Goal: Information Seeking & Learning: Understand process/instructions

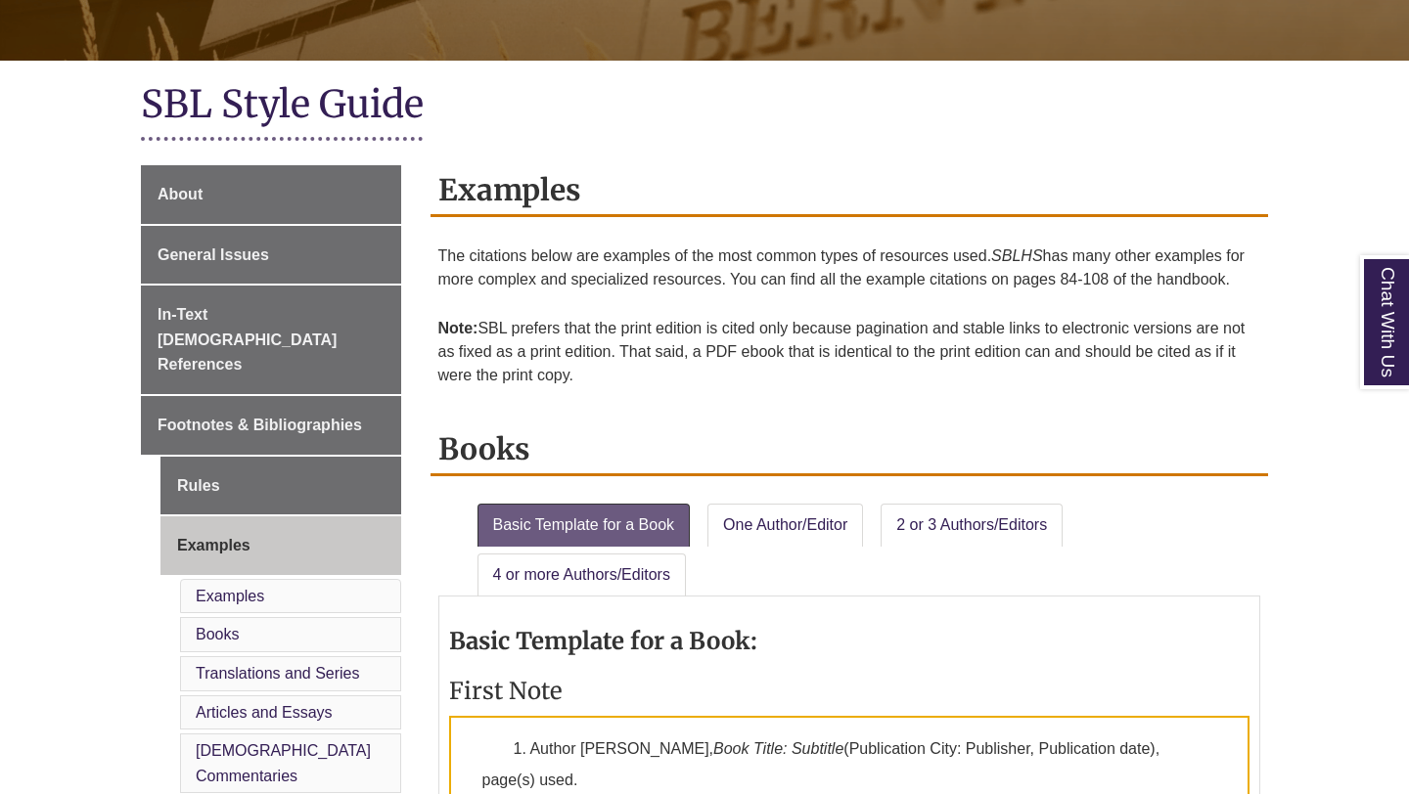
scroll to position [716, 0]
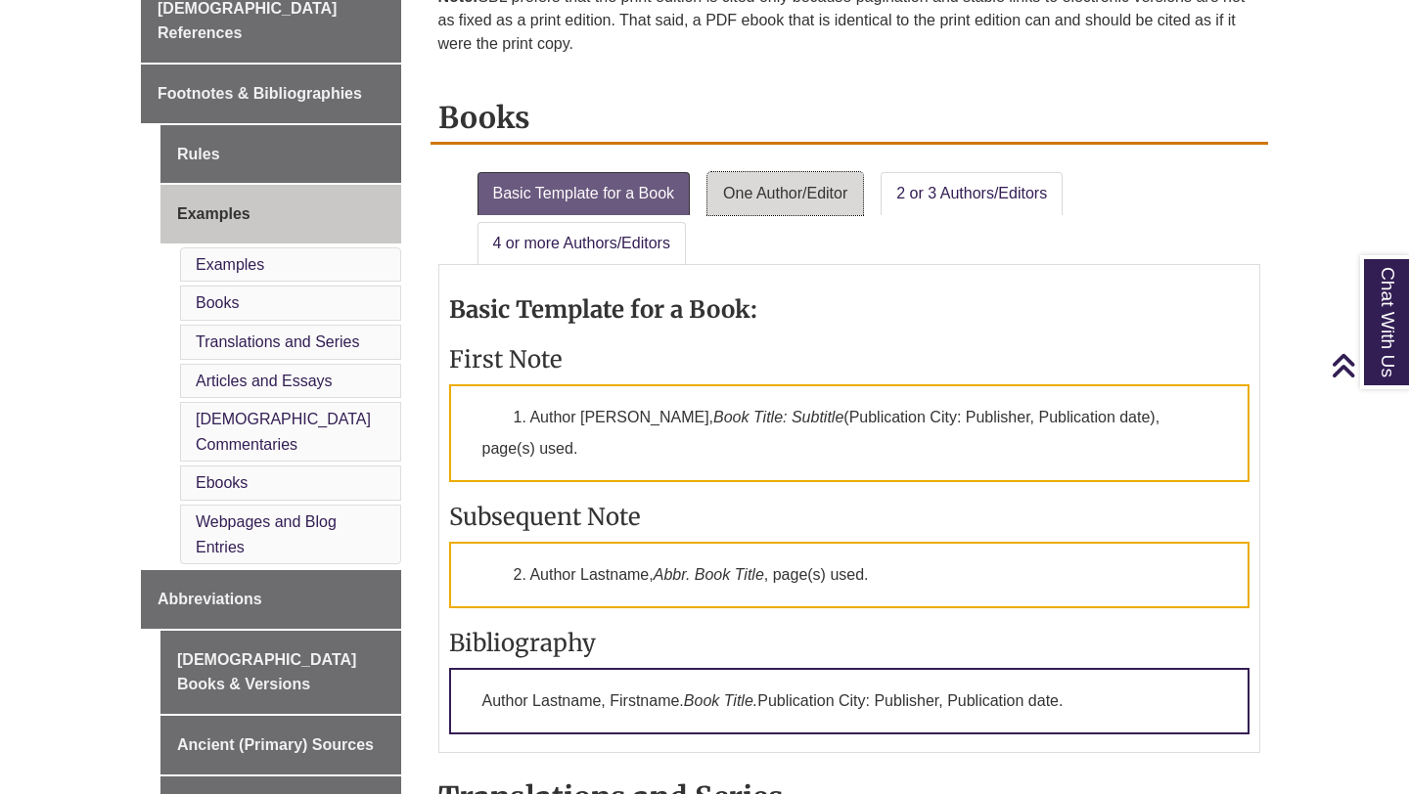
click at [784, 193] on link "One Author/Editor" at bounding box center [785, 193] width 156 height 43
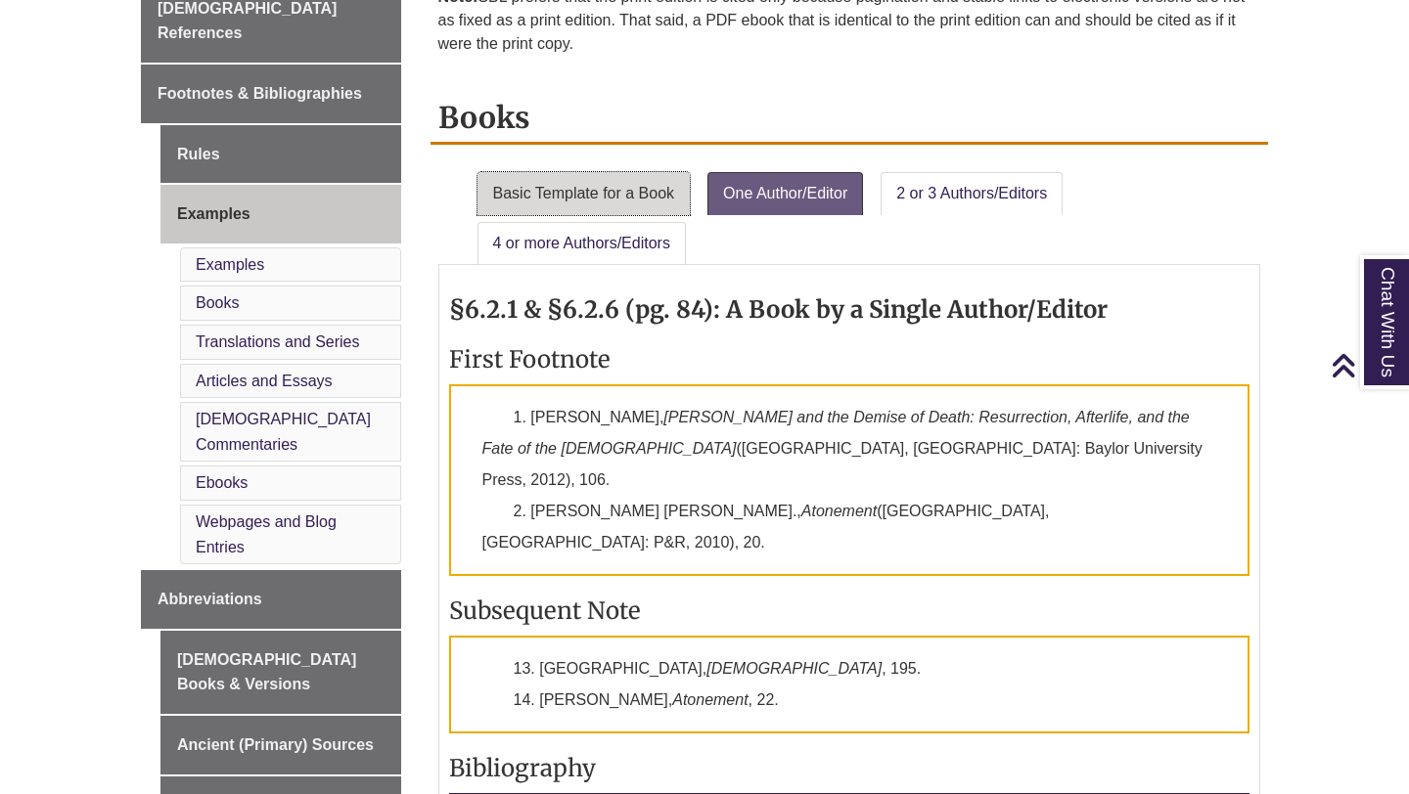
click at [573, 197] on link "Basic Template for a Book" at bounding box center [583, 193] width 213 height 43
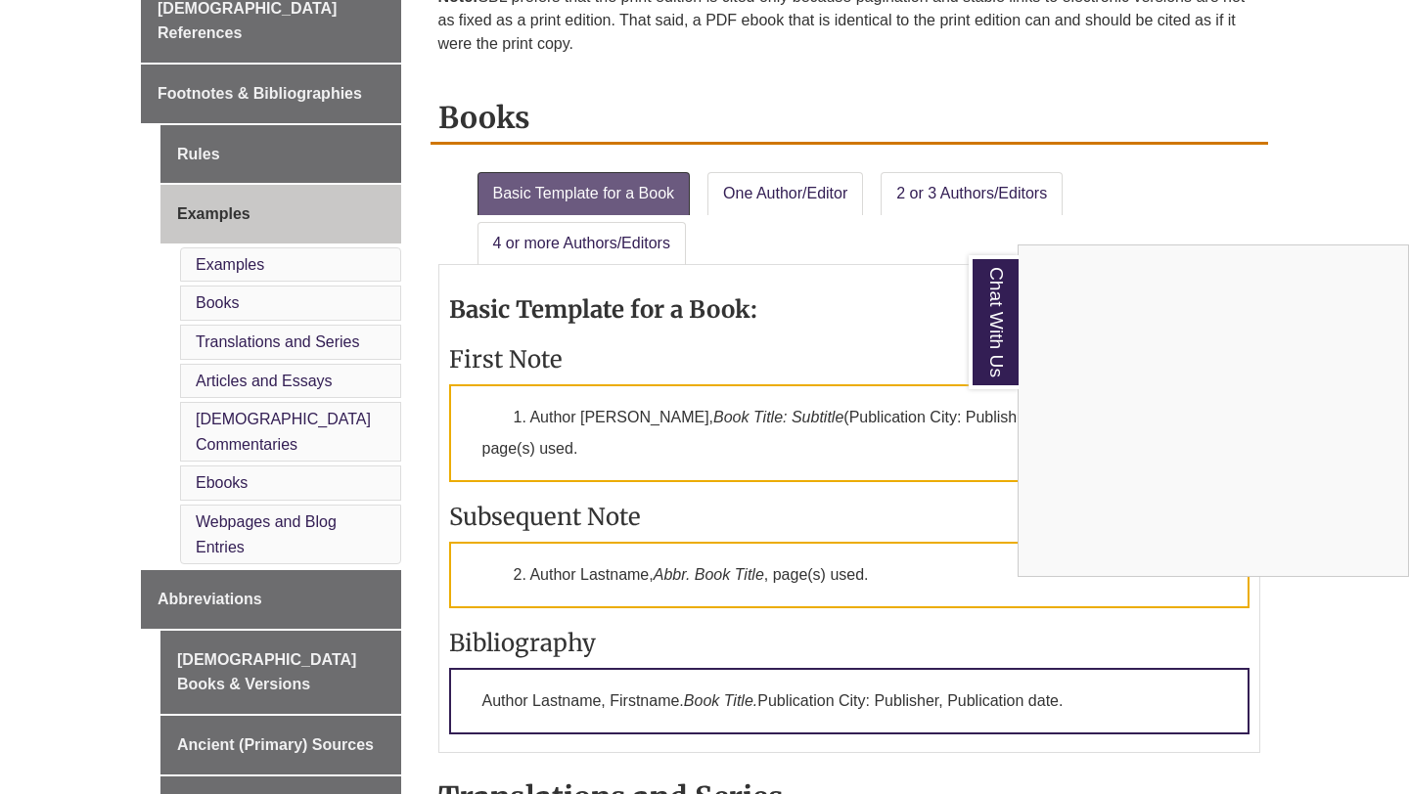
click at [738, 196] on div "Chat With Us" at bounding box center [704, 397] width 1409 height 794
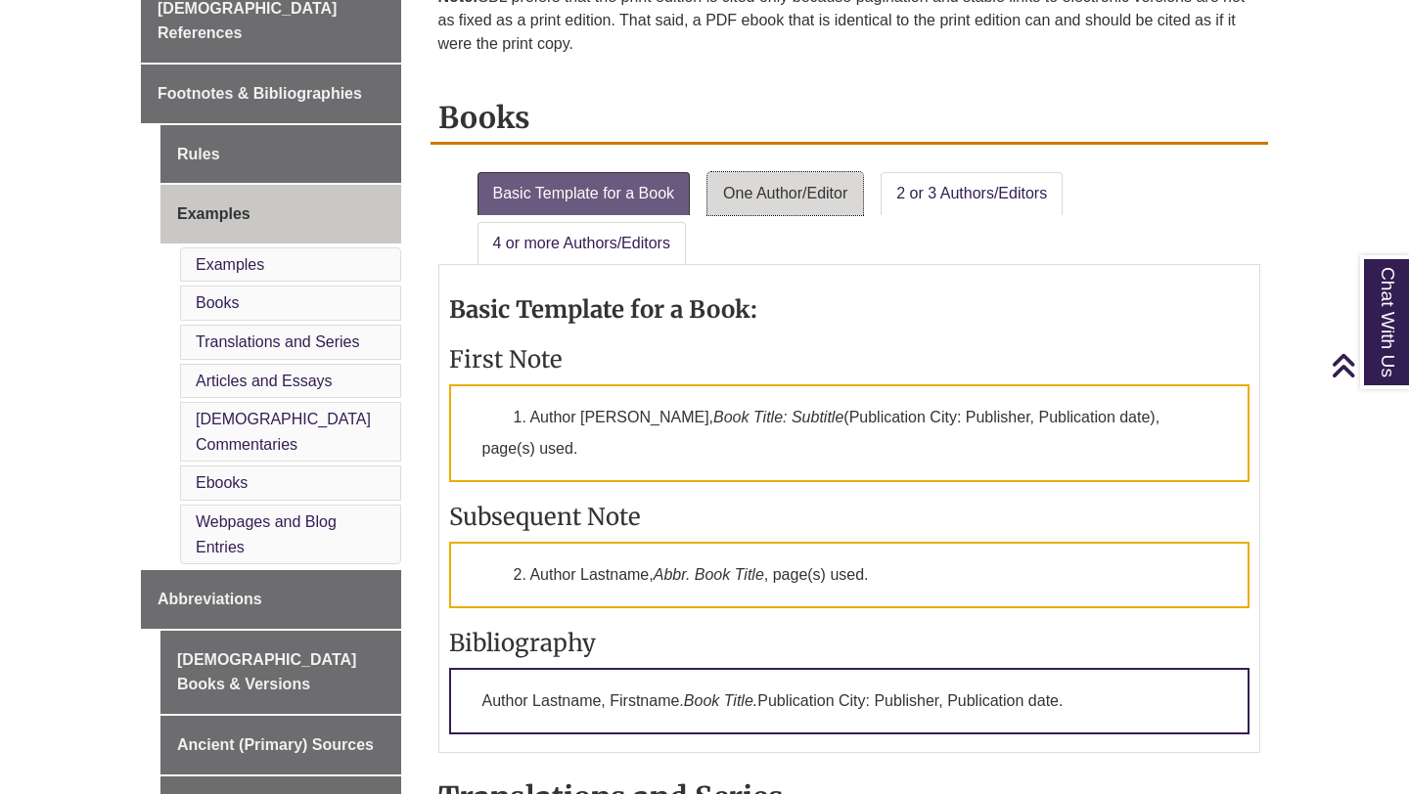
click at [754, 187] on link "One Author/Editor" at bounding box center [785, 193] width 156 height 43
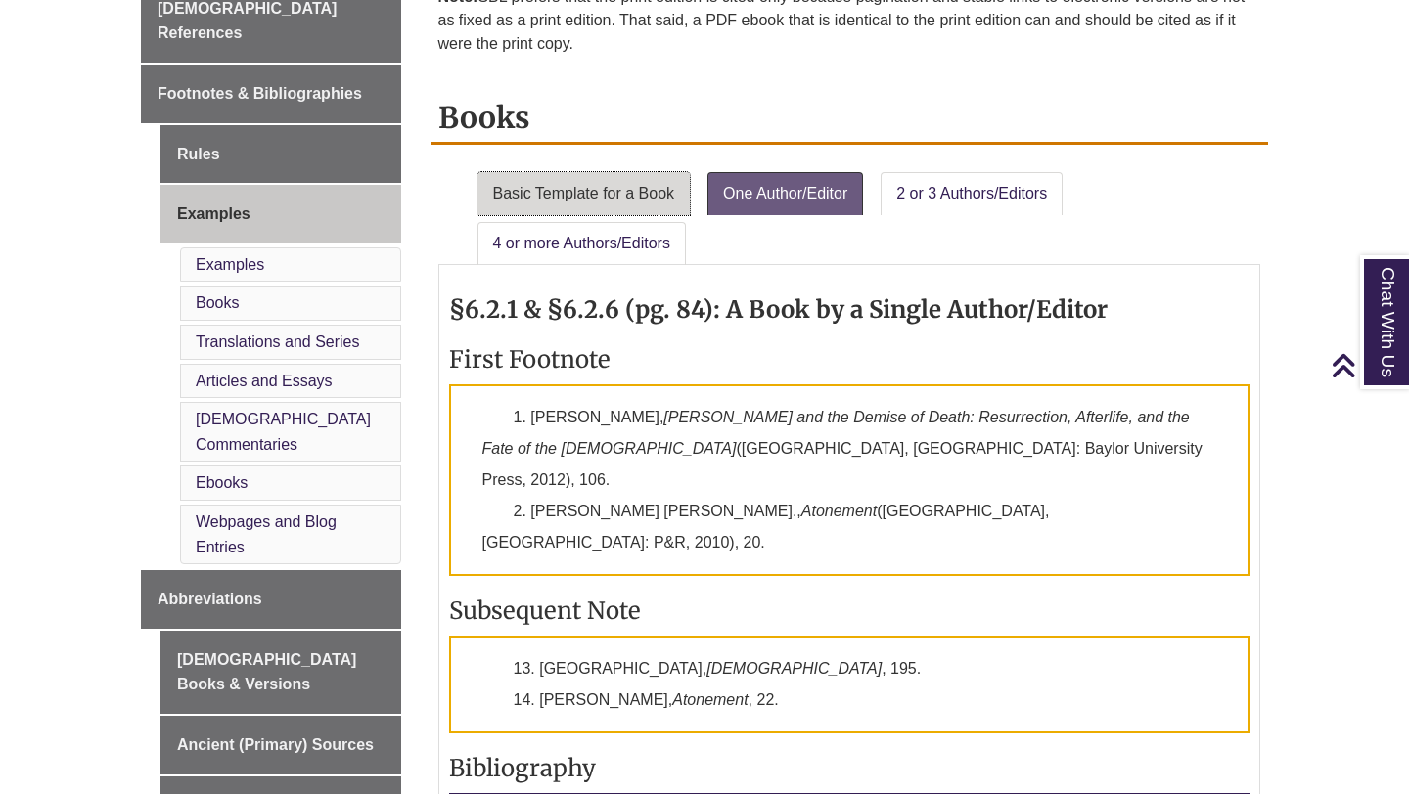
click at [632, 205] on link "Basic Template for a Book" at bounding box center [583, 193] width 213 height 43
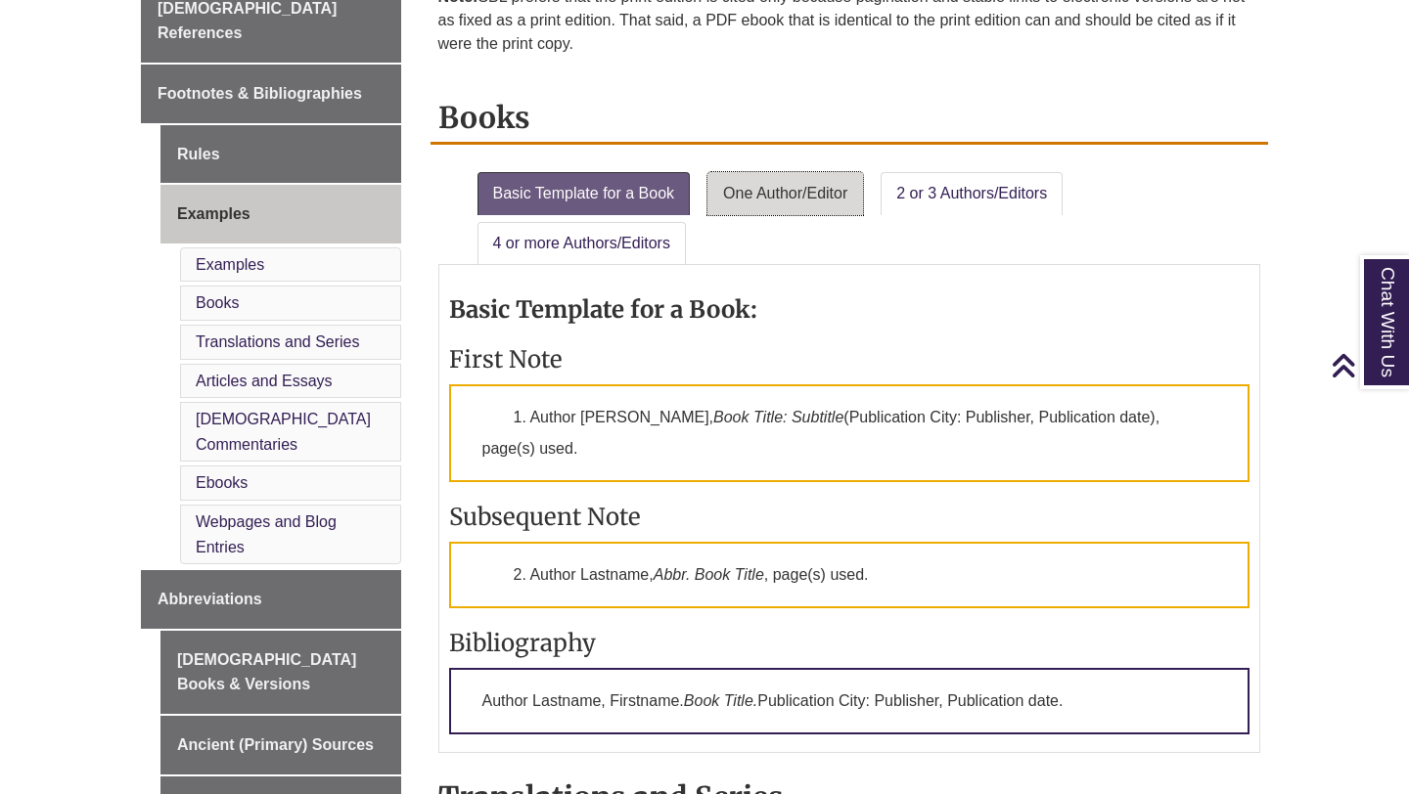
click at [776, 203] on link "One Author/Editor" at bounding box center [785, 193] width 156 height 43
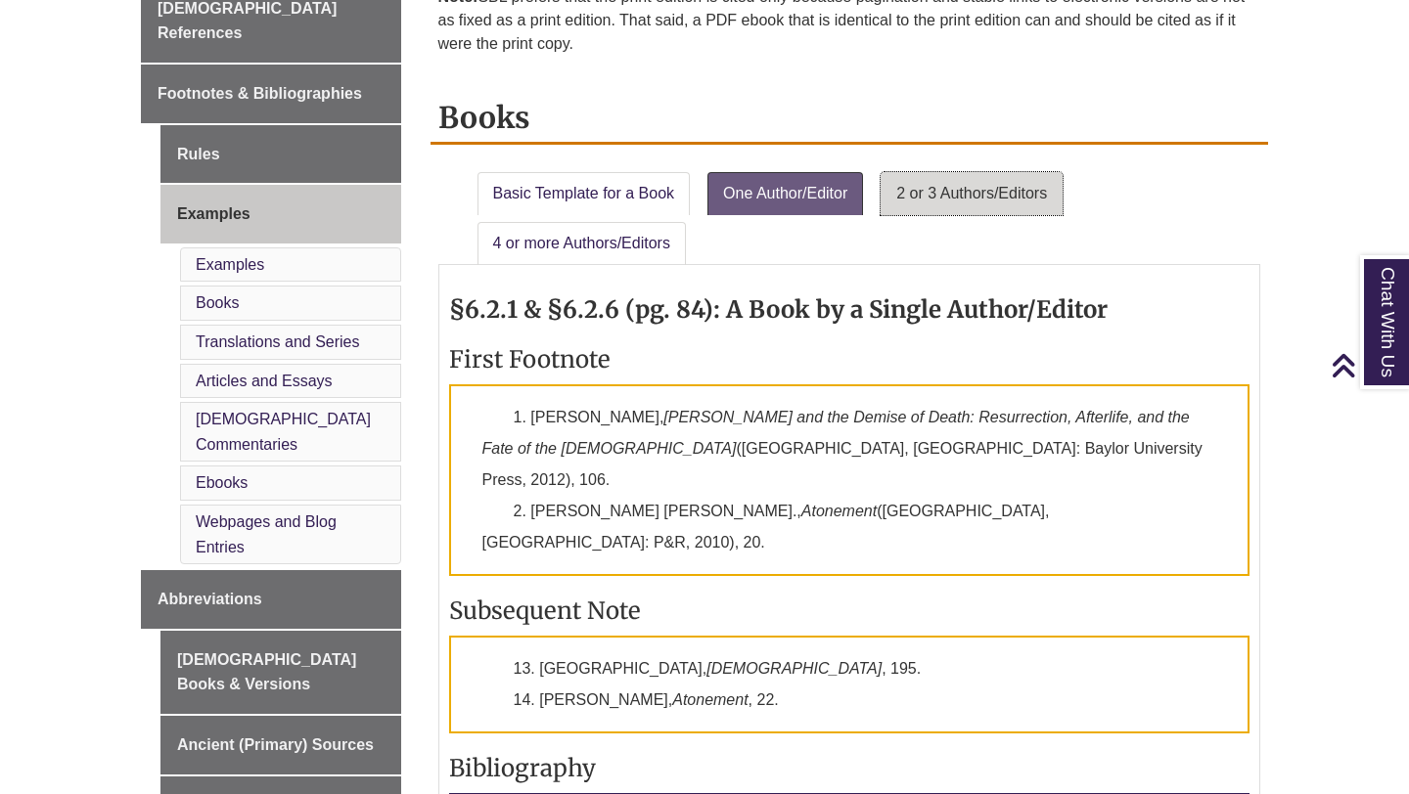
click at [974, 190] on link "2 or 3 Authors/Editors" at bounding box center [971, 193] width 182 height 43
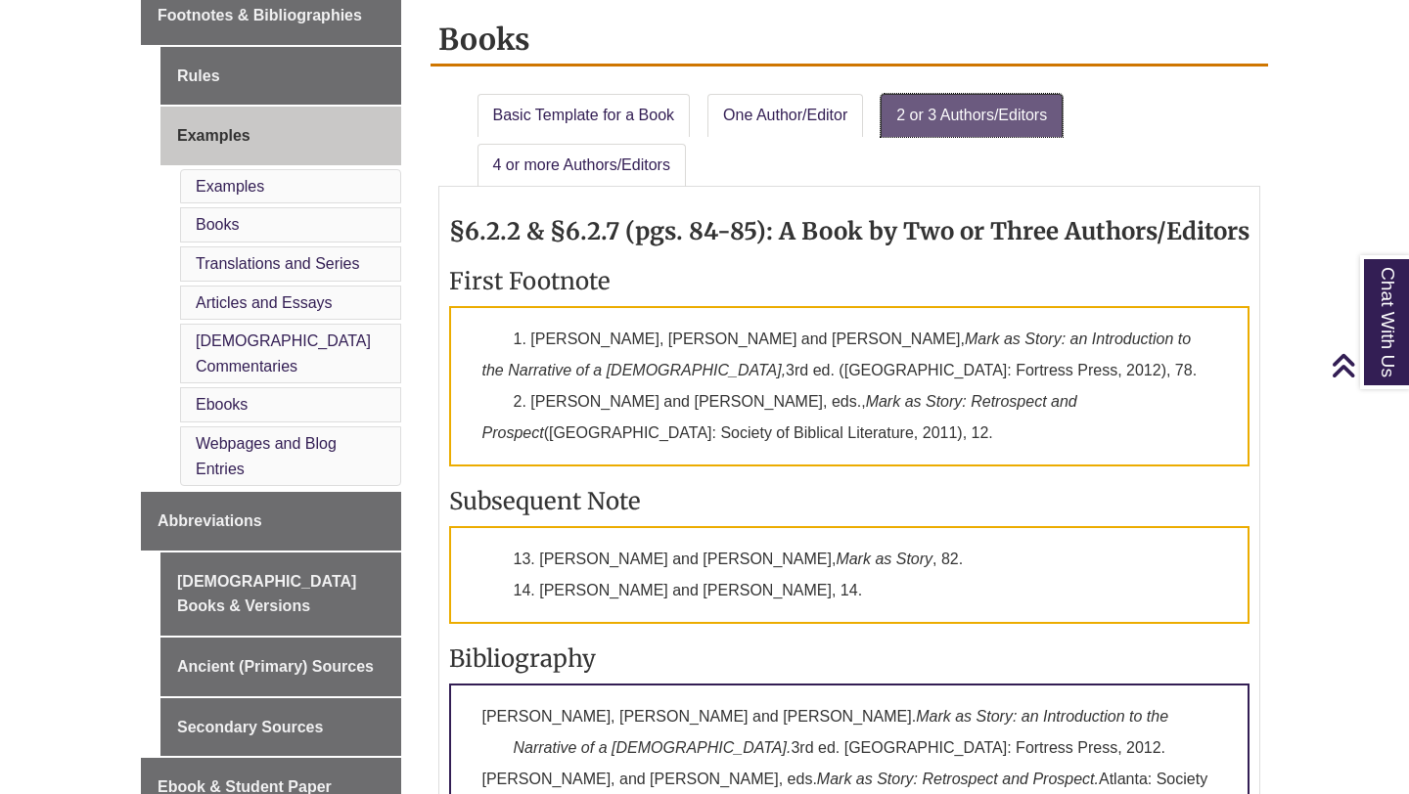
scroll to position [817, 0]
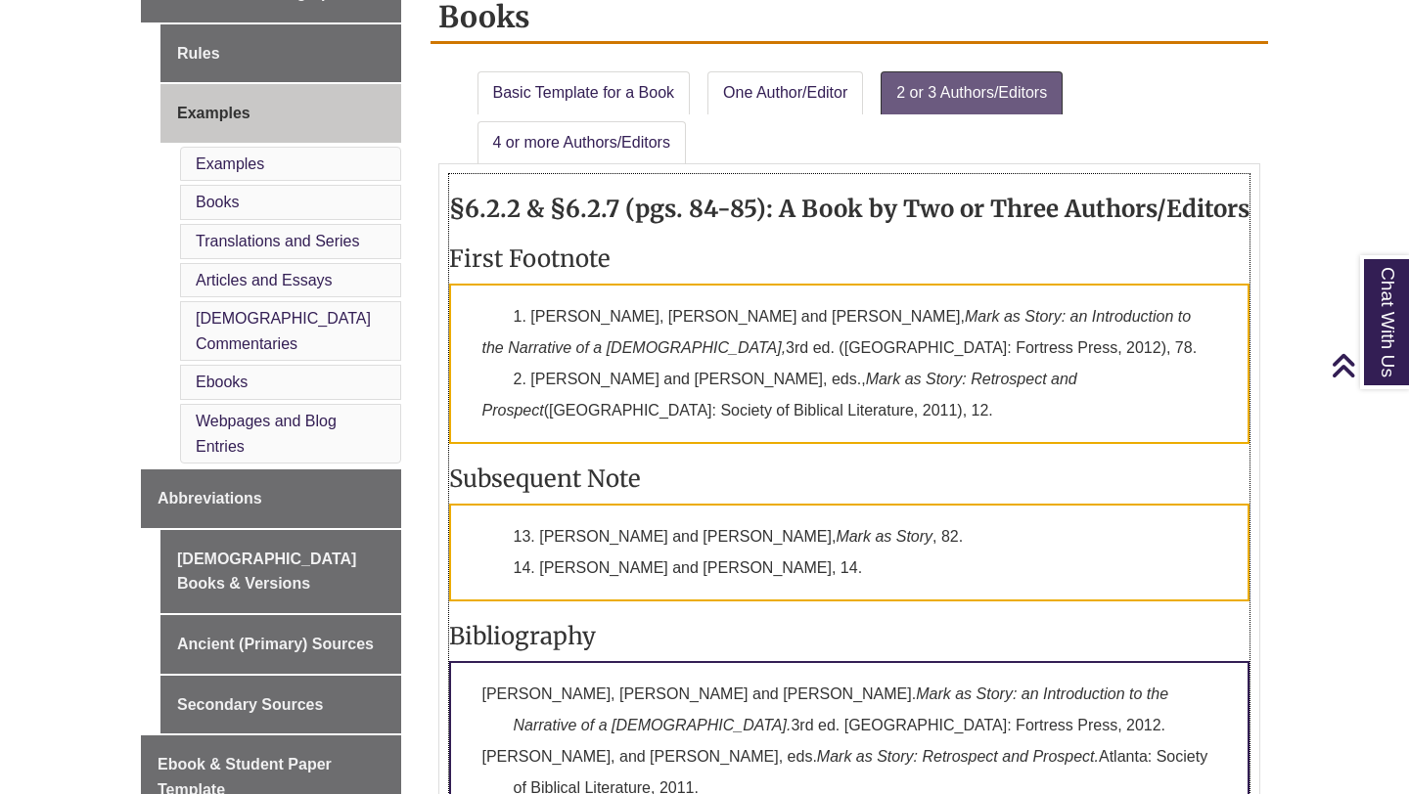
click at [728, 253] on h3 "First Footnote" at bounding box center [849, 259] width 801 height 30
click at [432, 94] on div "Basic Template for a Book One Author/Editor 2 or 3 Authors/Editors 4 or more Au…" at bounding box center [849, 452] width 838 height 777
